Goal: Information Seeking & Learning: Learn about a topic

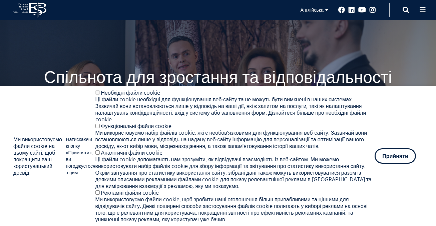
scroll to position [33, 0]
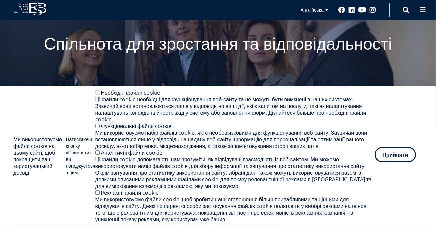
click at [399, 151] on font "Прийняти" at bounding box center [395, 154] width 26 height 7
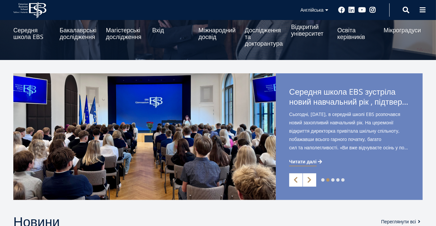
scroll to position [100, 0]
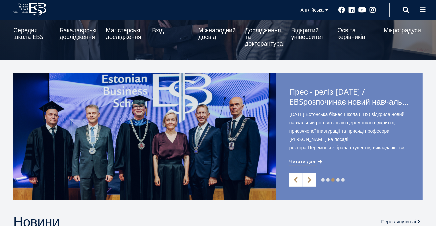
click at [420, 10] on span at bounding box center [422, 9] width 7 height 7
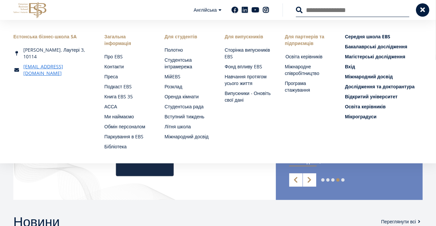
click at [314, 54] on font "Освіта керівників" at bounding box center [304, 56] width 37 height 6
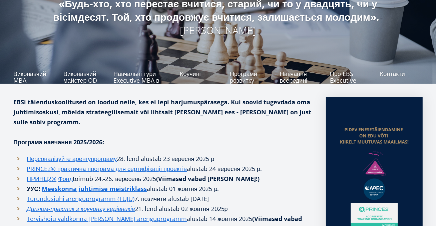
scroll to position [67, 0]
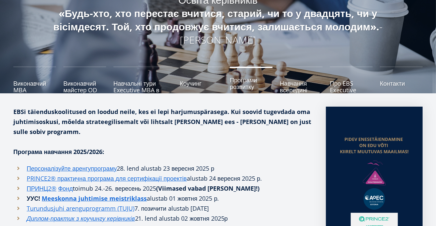
click at [238, 83] on font "Програми розвитку" at bounding box center [243, 83] width 27 height 15
